Goal: Transaction & Acquisition: Purchase product/service

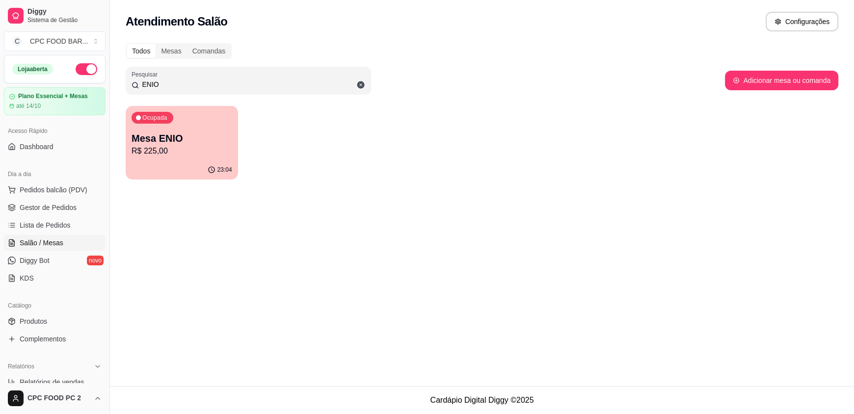
drag, startPoint x: 152, startPoint y: 84, endPoint x: 86, endPoint y: 81, distance: 66.3
click at [86, 81] on div "Diggy Sistema de Gestão C CPC FOOD BAR ... Loja aberta Plano Essencial + Mesas …" at bounding box center [427, 207] width 854 height 414
type input "SERR"
click at [209, 137] on p "Mesa SERRALHEIRO CLUBE" at bounding box center [182, 139] width 101 height 14
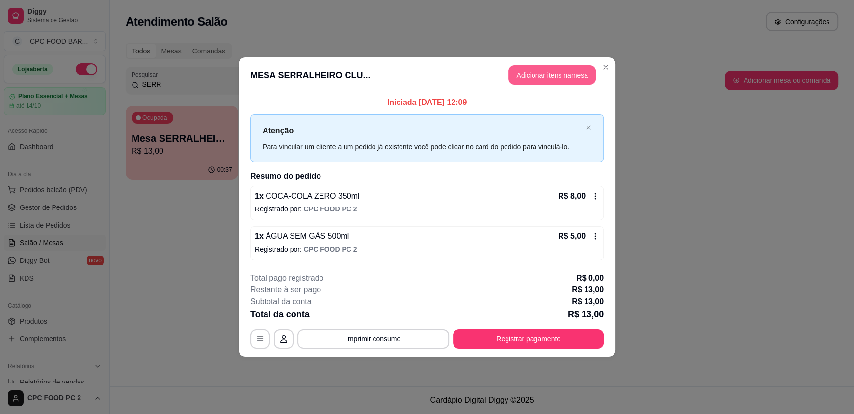
click at [542, 74] on button "Adicionar itens na mesa" at bounding box center [551, 75] width 87 height 20
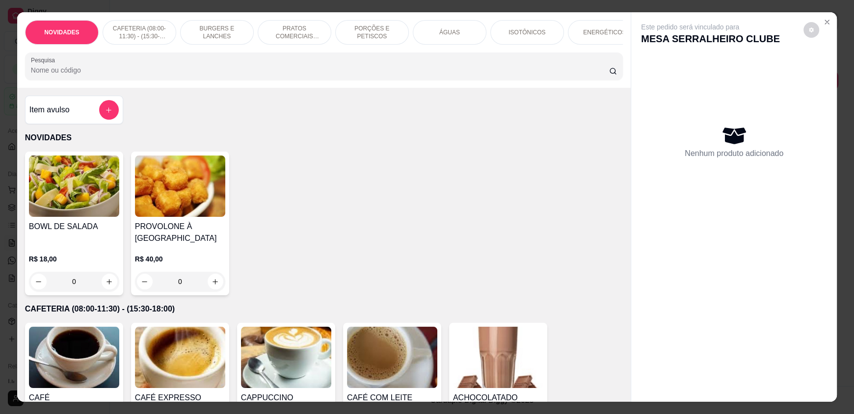
click at [360, 75] on input "Pesquisa" at bounding box center [320, 70] width 579 height 10
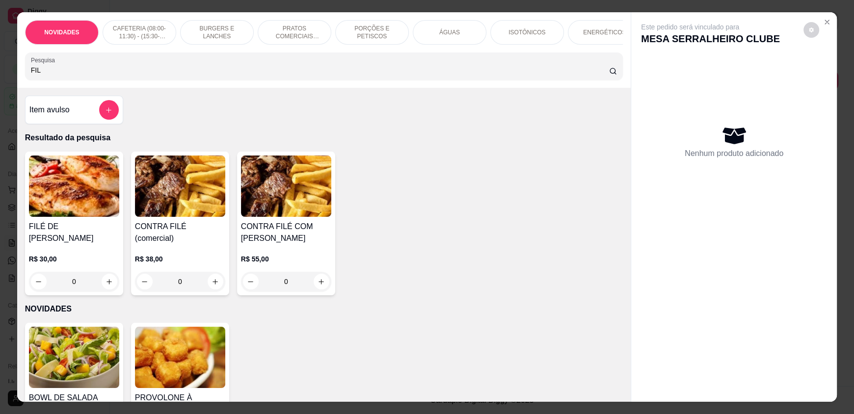
type input "FIL"
click at [106, 277] on div "0" at bounding box center [74, 282] width 90 height 20
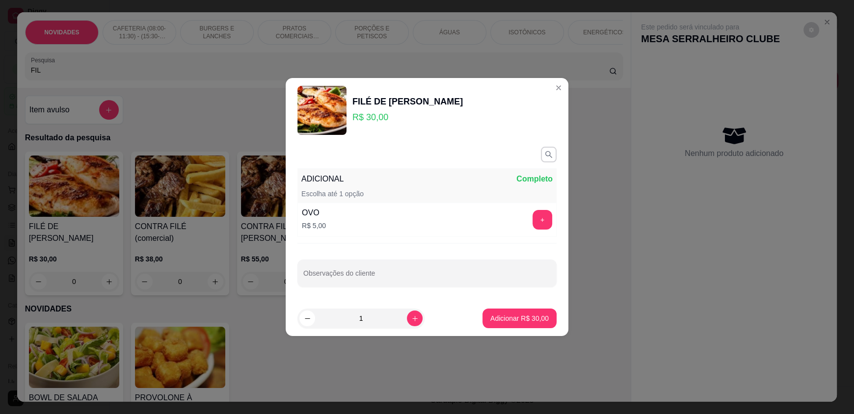
click at [499, 315] on p "Adicionar R$ 30,00" at bounding box center [519, 319] width 58 height 10
type input "1"
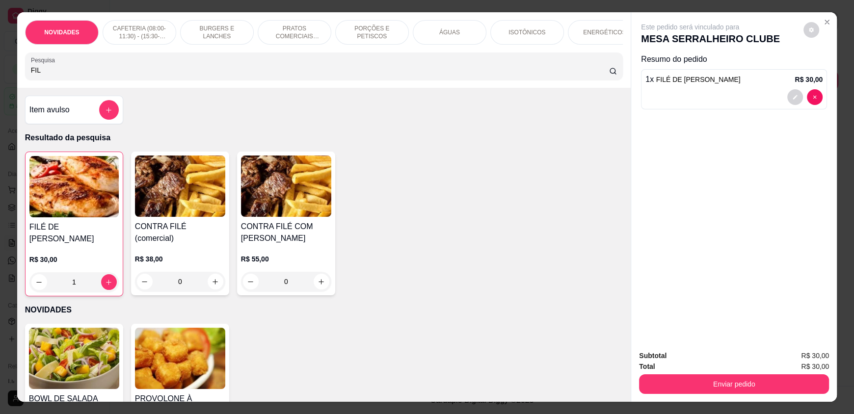
drag, startPoint x: 95, startPoint y: 75, endPoint x: 0, endPoint y: 95, distance: 97.2
click at [0, 95] on div "NOVIDADES CAFETERIA (08:00-11:30) - (15:30-18:00) BURGERS E LANCHES PRATOS COME…" at bounding box center [427, 207] width 854 height 414
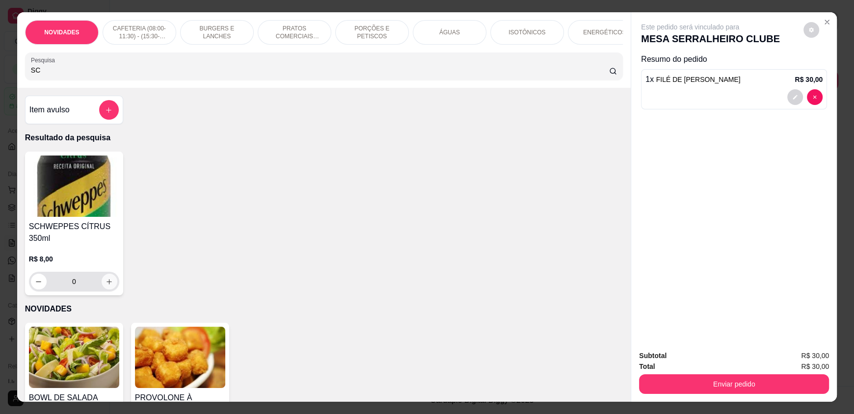
type input "SC"
click at [108, 286] on icon "increase-product-quantity" at bounding box center [109, 281] width 7 height 7
type input "1"
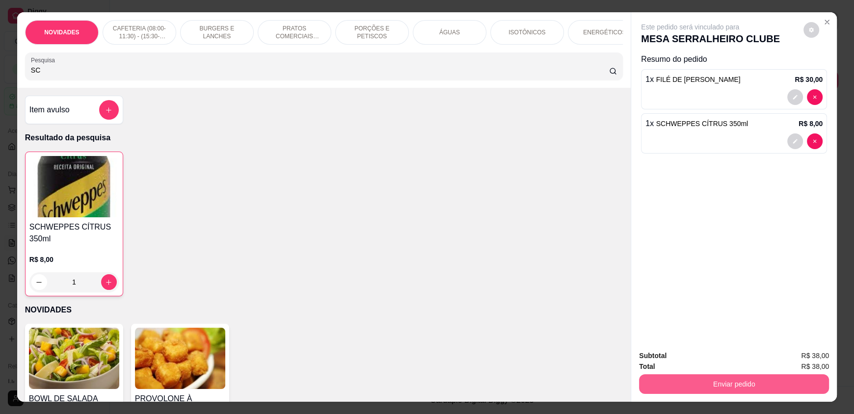
click at [758, 393] on button "Enviar pedido" at bounding box center [734, 384] width 190 height 20
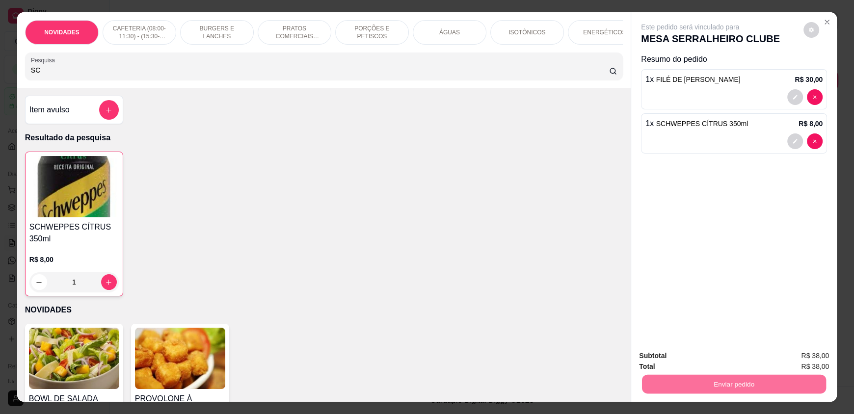
click at [797, 362] on button "Enviar pedido" at bounding box center [802, 360] width 55 height 19
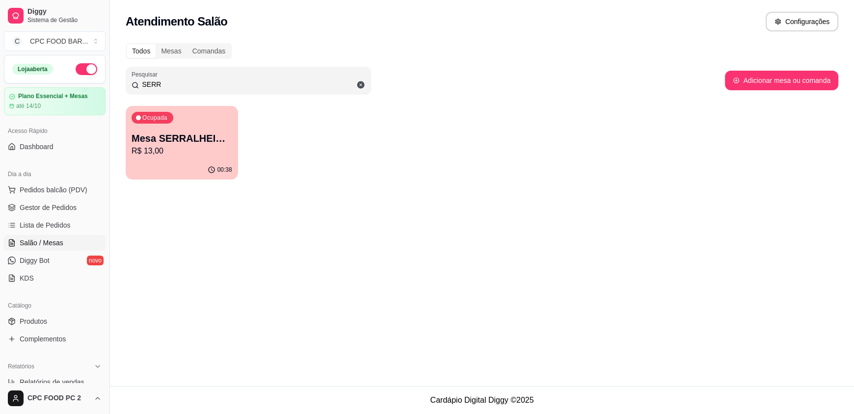
drag, startPoint x: 161, startPoint y: 81, endPoint x: 120, endPoint y: 80, distance: 40.7
click at [120, 80] on div "Todos Mesas Comandas Pesquisar SERR Adicionar mesa ou comanda Ocupada Mesa SERR…" at bounding box center [482, 114] width 744 height 154
type input "ENIO"
click at [177, 155] on p "R$ 225,00" at bounding box center [182, 151] width 101 height 12
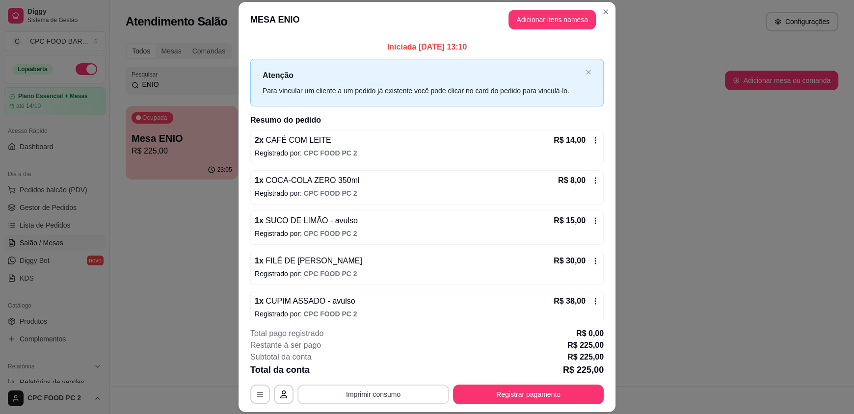
click at [386, 392] on button "Imprimir consumo" at bounding box center [373, 395] width 152 height 20
click at [382, 368] on button "IMPRESSORA" at bounding box center [372, 371] width 69 height 15
click at [557, 401] on button "Registrar pagamento" at bounding box center [528, 394] width 146 height 19
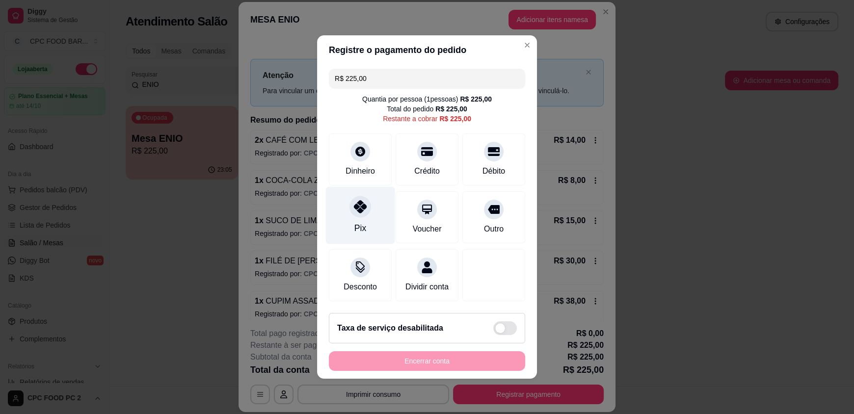
click at [344, 211] on div "Pix" at bounding box center [360, 215] width 69 height 57
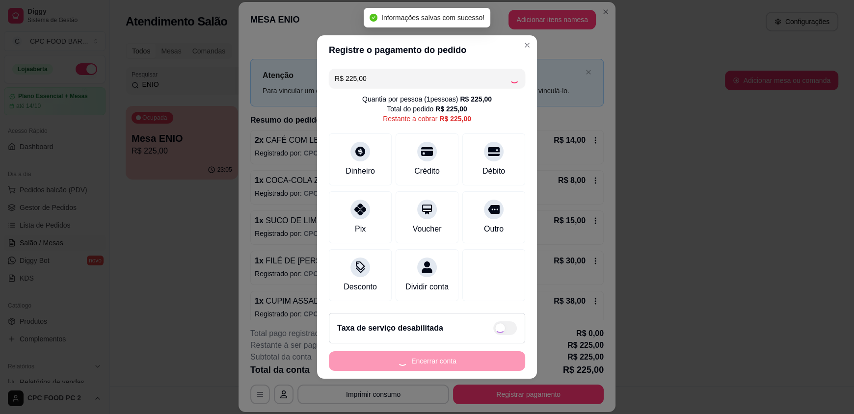
type input "R$ 0,00"
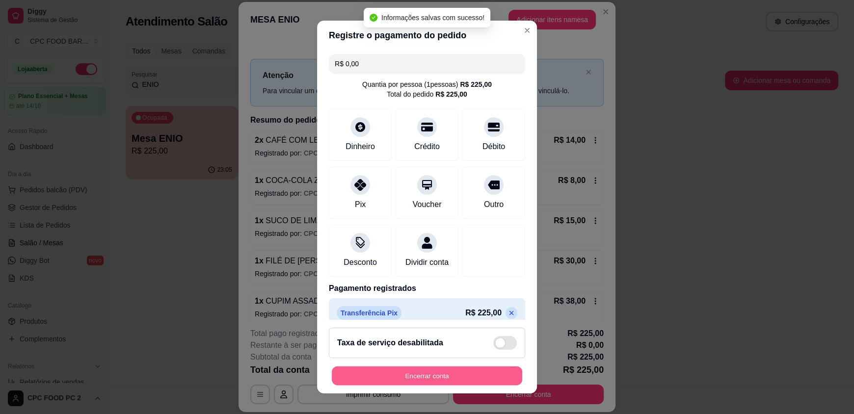
click at [446, 369] on button "Encerrar conta" at bounding box center [427, 375] width 190 height 19
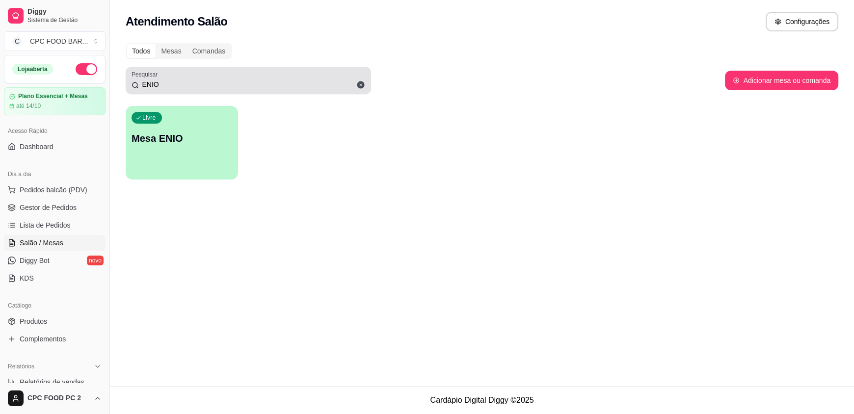
click at [217, 84] on input "ENIO" at bounding box center [252, 85] width 226 height 10
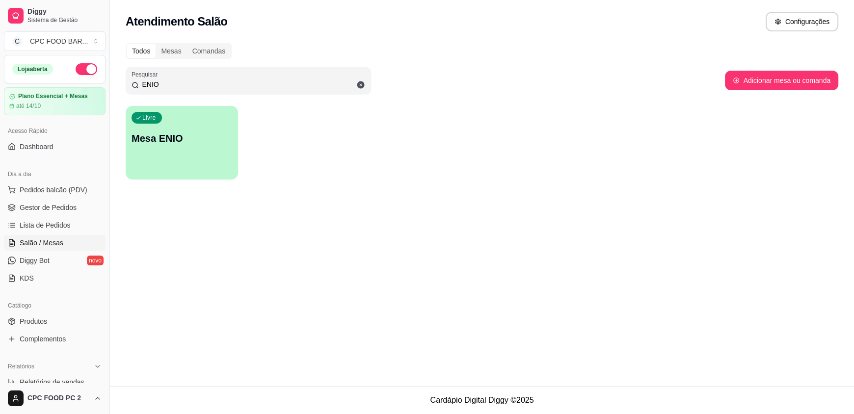
click at [217, 84] on input "ENIO" at bounding box center [252, 85] width 226 height 10
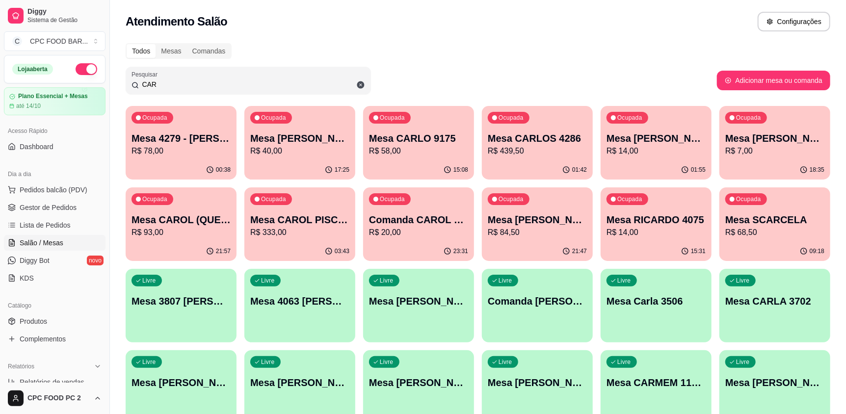
type input "CAR"
click at [279, 236] on p "R$ 333,00" at bounding box center [300, 232] width 96 height 11
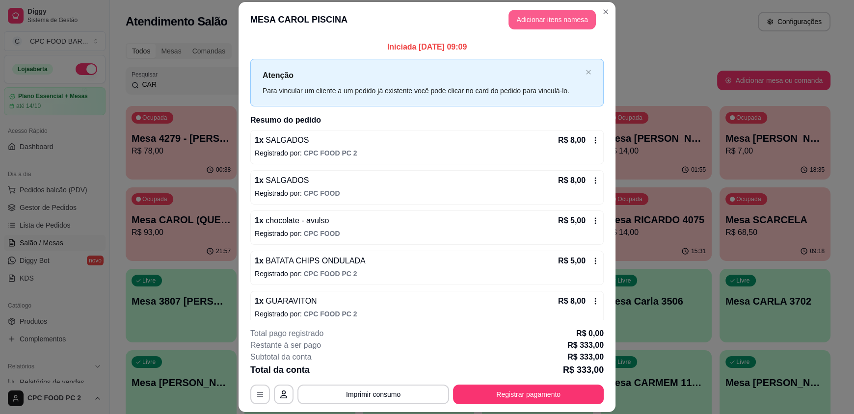
click at [540, 18] on button "Adicionar itens na mesa" at bounding box center [551, 20] width 87 height 20
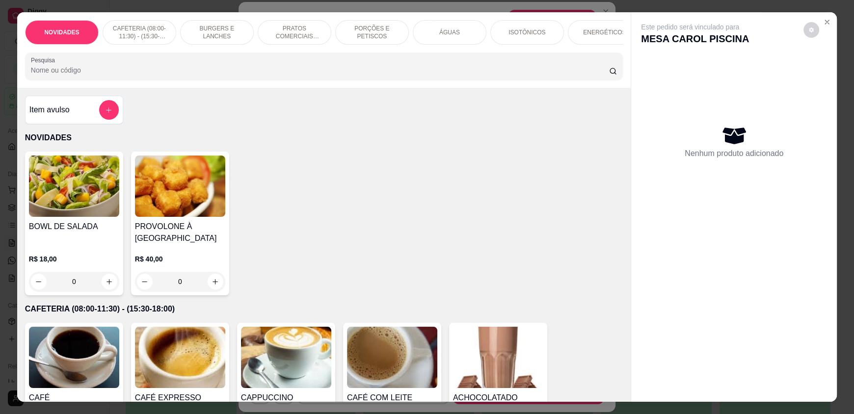
click at [265, 75] on input "Pesquisa" at bounding box center [320, 70] width 579 height 10
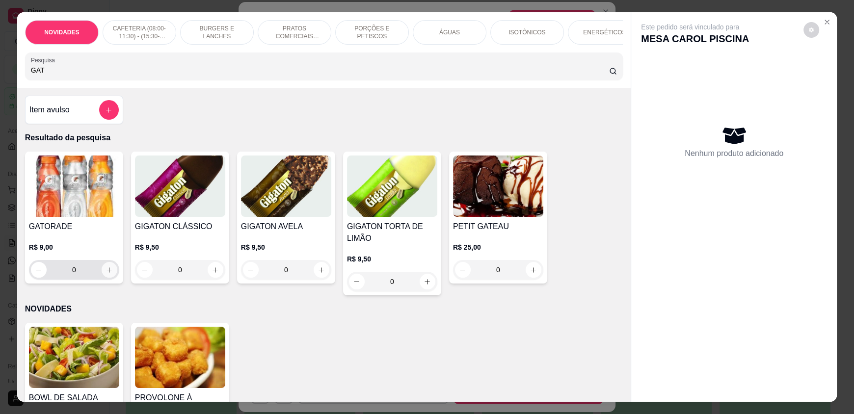
type input "GAT"
click at [108, 274] on icon "increase-product-quantity" at bounding box center [109, 269] width 7 height 7
type input "1"
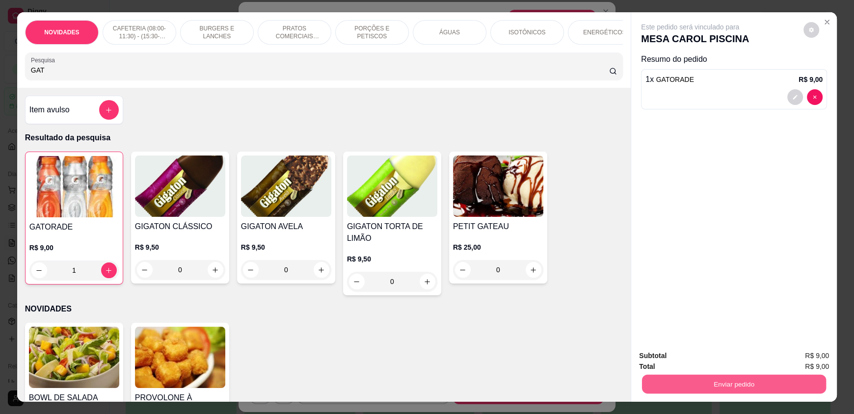
click at [710, 384] on button "Enviar pedido" at bounding box center [734, 383] width 184 height 19
click at [808, 362] on button "Enviar pedido" at bounding box center [802, 360] width 55 height 19
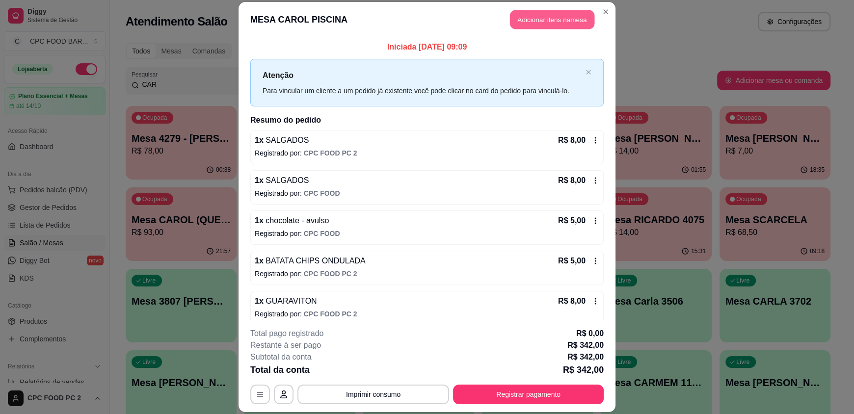
click at [585, 18] on button "Adicionar itens na mesa" at bounding box center [552, 19] width 84 height 19
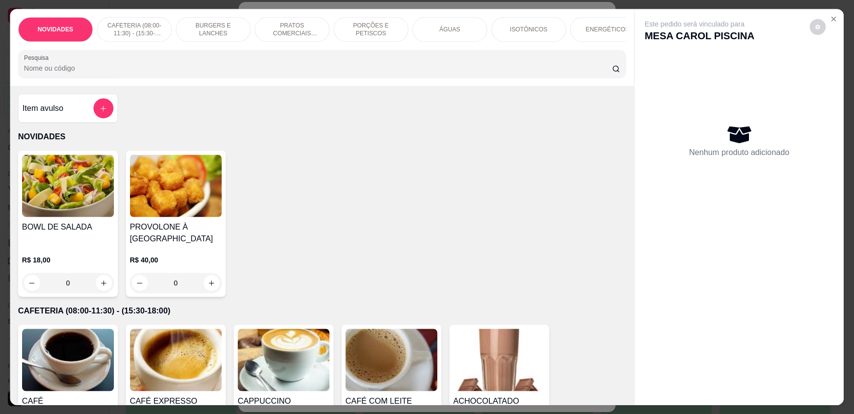
click at [602, 8] on div "NOVIDADES CAFETERIA (08:00-11:30) - (15:30-18:00) BURGERS E LANCHES PRATOS COME…" at bounding box center [427, 207] width 868 height 421
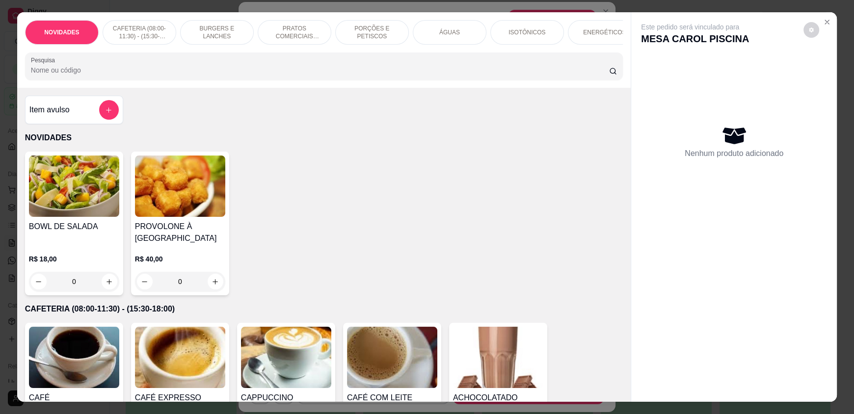
click at [402, 75] on input "Pesquisa" at bounding box center [320, 70] width 579 height 10
type input "H"
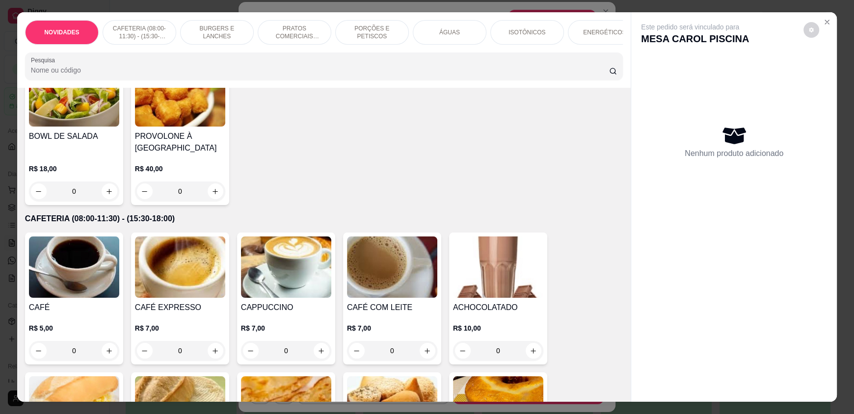
scroll to position [98, 0]
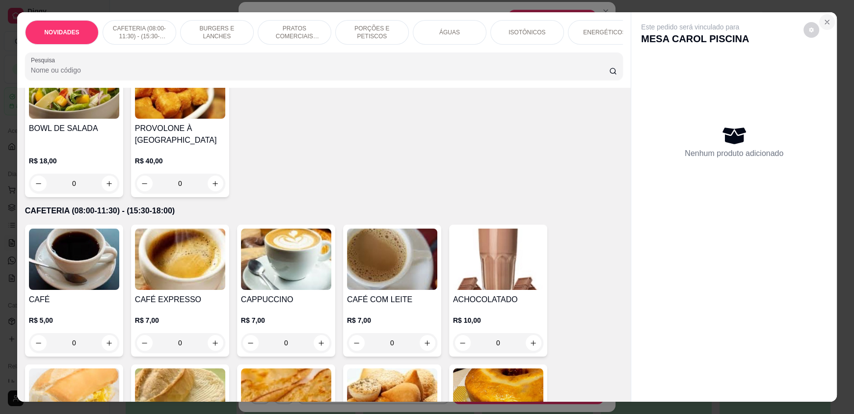
click at [823, 18] on button "Close" at bounding box center [827, 22] width 16 height 16
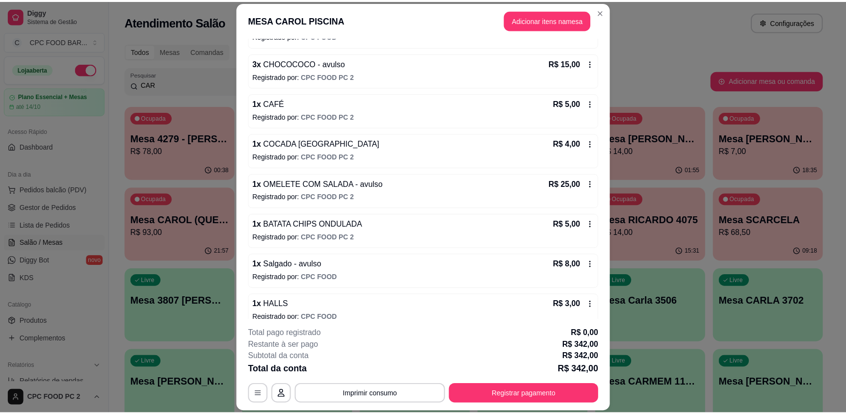
scroll to position [711, 0]
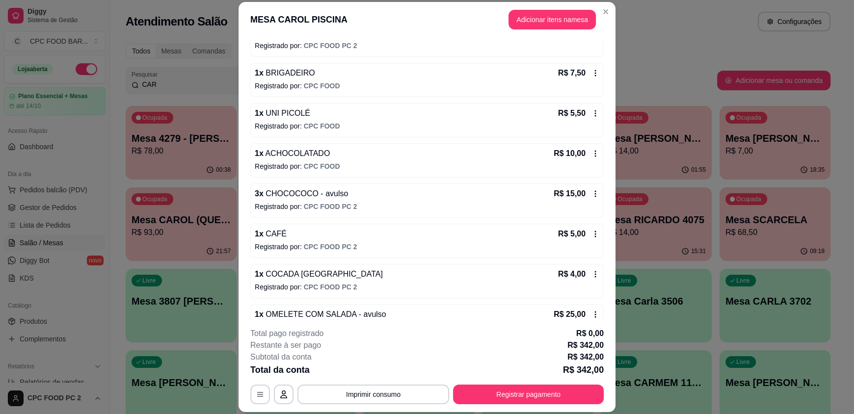
click at [610, 2] on header "MESA CAROL PISCINA Adicionar itens na mesa" at bounding box center [427, 19] width 377 height 35
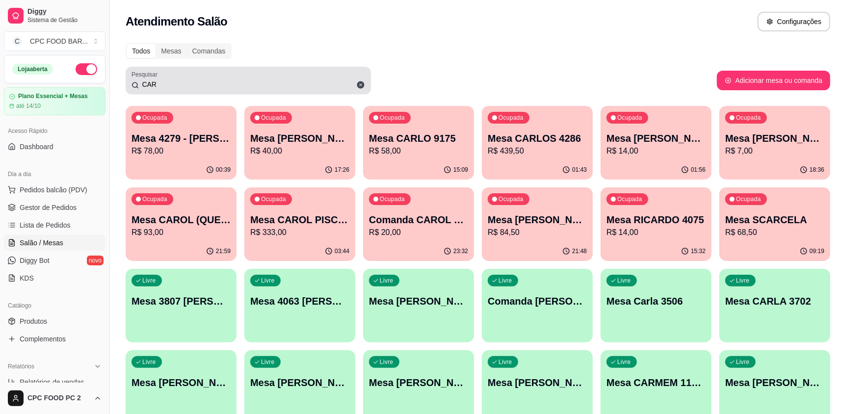
click at [226, 85] on input "CAR" at bounding box center [252, 85] width 226 height 10
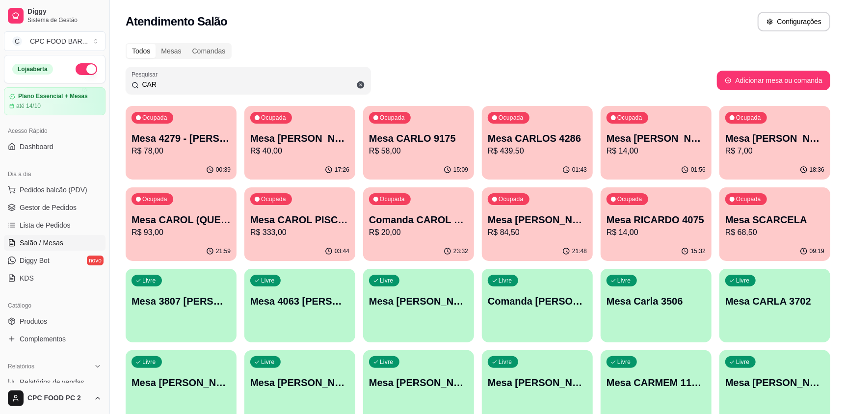
click at [226, 85] on input "CAR" at bounding box center [252, 85] width 226 height 10
click at [223, 83] on input "CAR" at bounding box center [252, 85] width 226 height 10
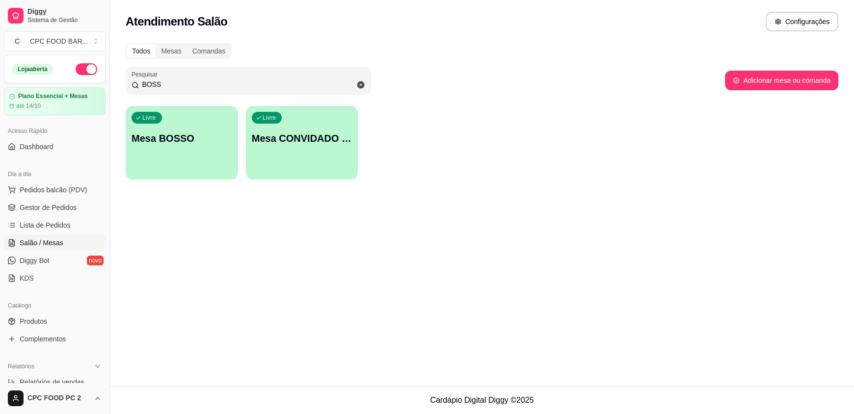
type input "BOSS"
click at [161, 139] on p "Mesa BOSSO" at bounding box center [182, 138] width 98 height 13
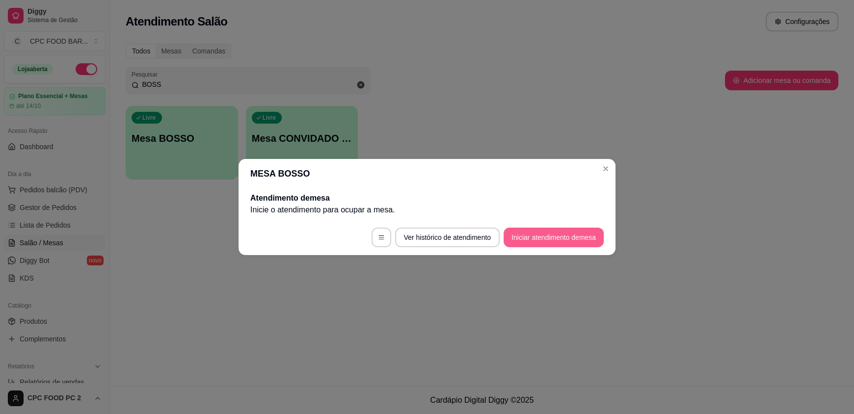
click at [569, 240] on button "Iniciar atendimento de mesa" at bounding box center [554, 238] width 100 height 20
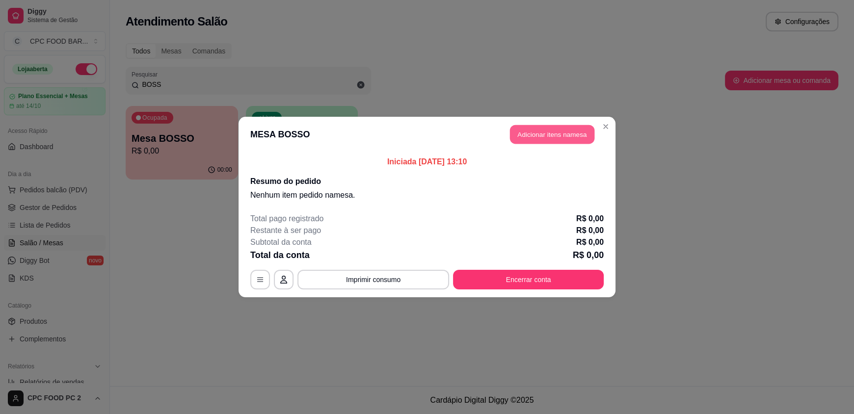
click at [570, 128] on button "Adicionar itens na mesa" at bounding box center [552, 134] width 84 height 19
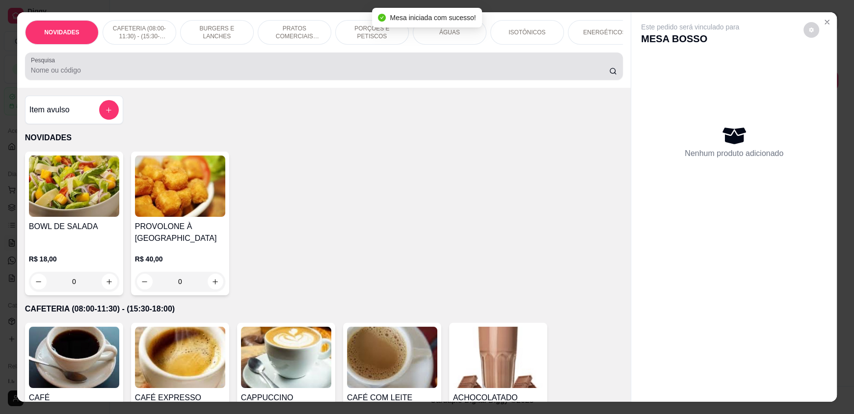
click at [254, 71] on div at bounding box center [324, 66] width 586 height 20
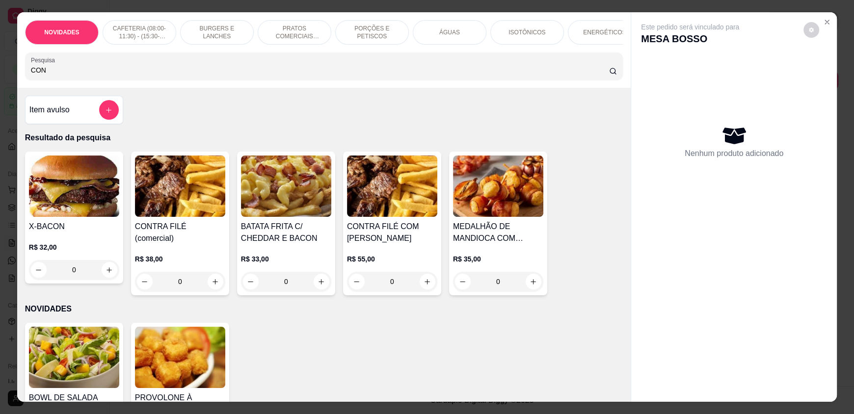
type input "CON"
click at [207, 275] on div "0" at bounding box center [180, 282] width 90 height 20
click at [213, 277] on div "0" at bounding box center [180, 282] width 90 height 20
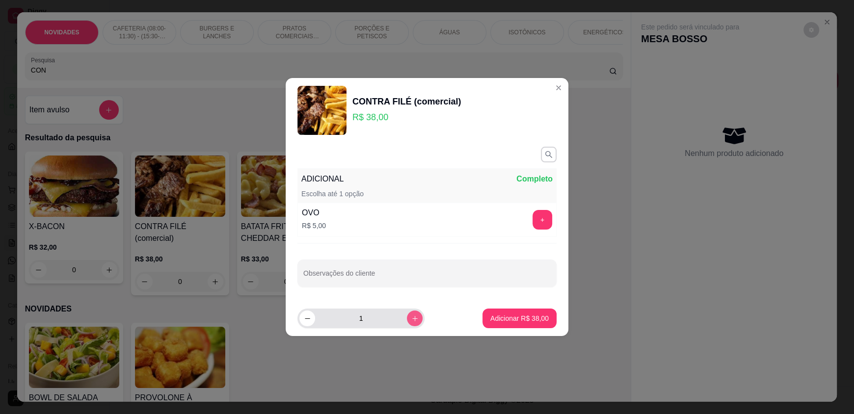
click at [407, 313] on button "increase-product-quantity" at bounding box center [415, 319] width 16 height 16
click at [305, 314] on button "decrease-product-quantity" at bounding box center [307, 319] width 16 height 16
type input "1"
click at [523, 316] on p "Adicionar R$ 38,00" at bounding box center [519, 319] width 58 height 10
type input "1"
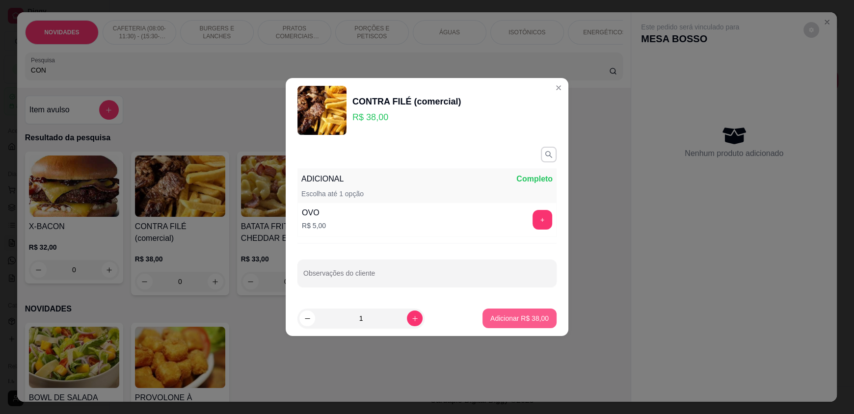
type input "1"
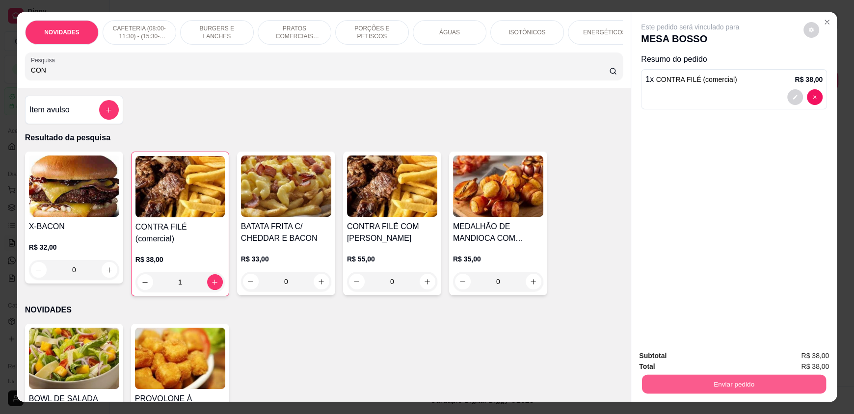
click at [764, 382] on button "Enviar pedido" at bounding box center [734, 383] width 184 height 19
click at [799, 362] on button "Enviar pedido" at bounding box center [806, 360] width 58 height 20
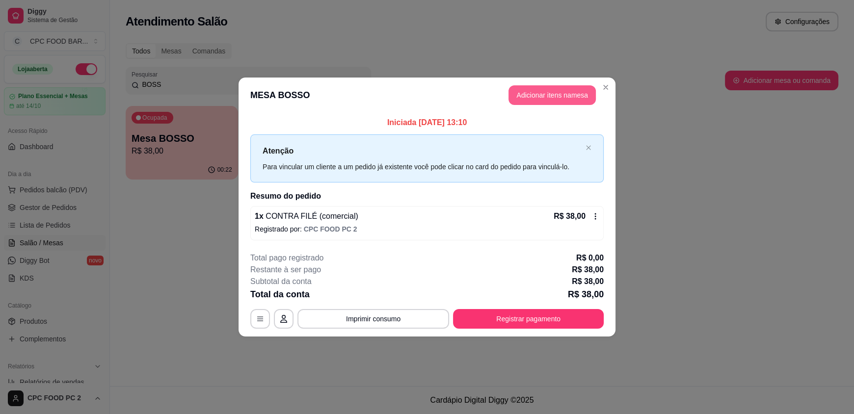
click at [575, 94] on button "Adicionar itens na mesa" at bounding box center [551, 95] width 87 height 20
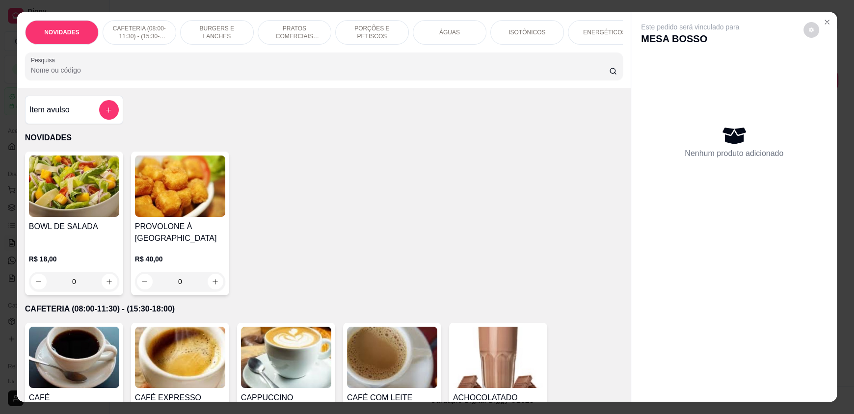
click at [472, 75] on input "Pesquisa" at bounding box center [320, 70] width 579 height 10
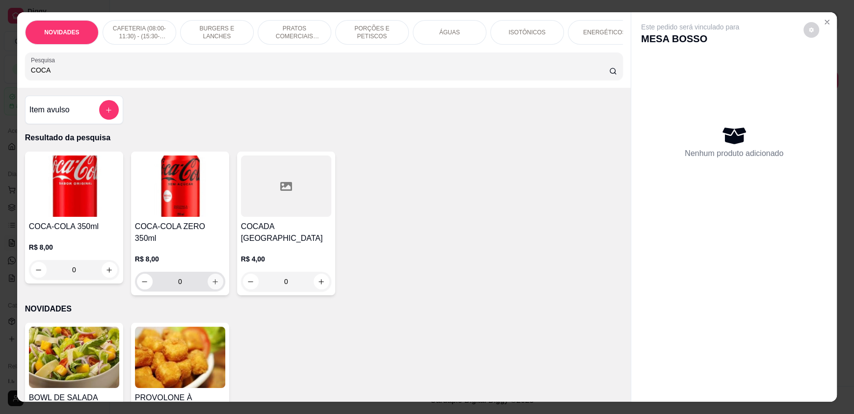
type input "COCA"
click at [212, 278] on icon "increase-product-quantity" at bounding box center [215, 281] width 7 height 7
type input "1"
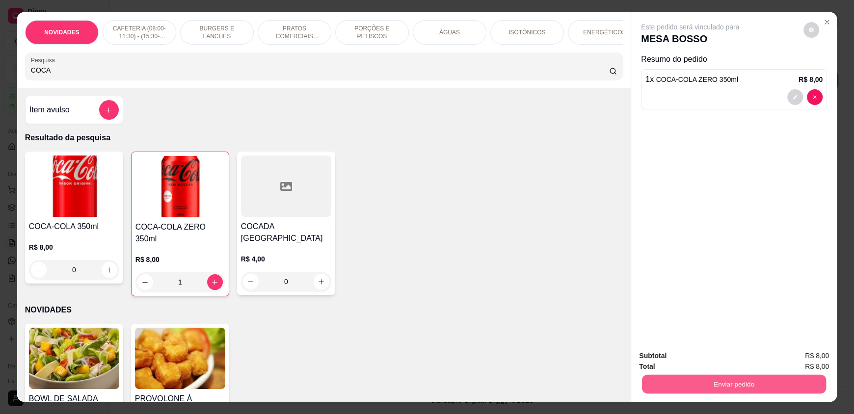
click at [673, 382] on button "Enviar pedido" at bounding box center [734, 383] width 184 height 19
click at [808, 353] on button "Enviar pedido" at bounding box center [803, 360] width 54 height 18
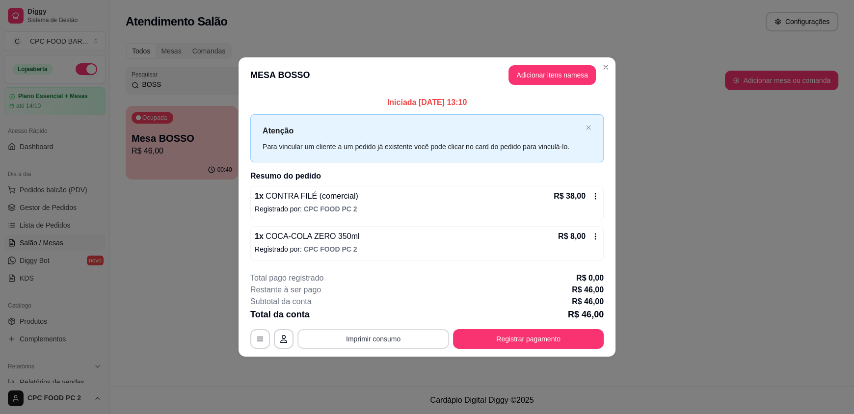
click at [374, 341] on button "Imprimir consumo" at bounding box center [373, 339] width 152 height 20
click at [608, 65] on icon "Close" at bounding box center [606, 67] width 4 height 4
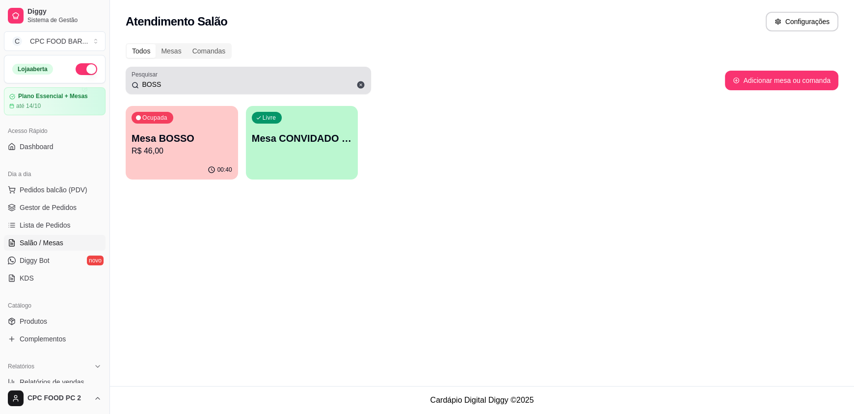
click at [358, 84] on icon at bounding box center [360, 84] width 7 height 7
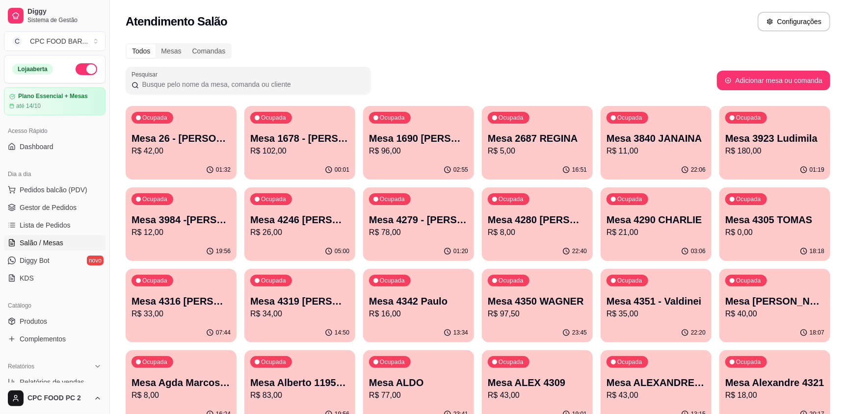
click at [400, 55] on div "Todos Mesas Comandas" at bounding box center [478, 51] width 705 height 16
